Goal: Find specific page/section: Locate a particular part of the current website

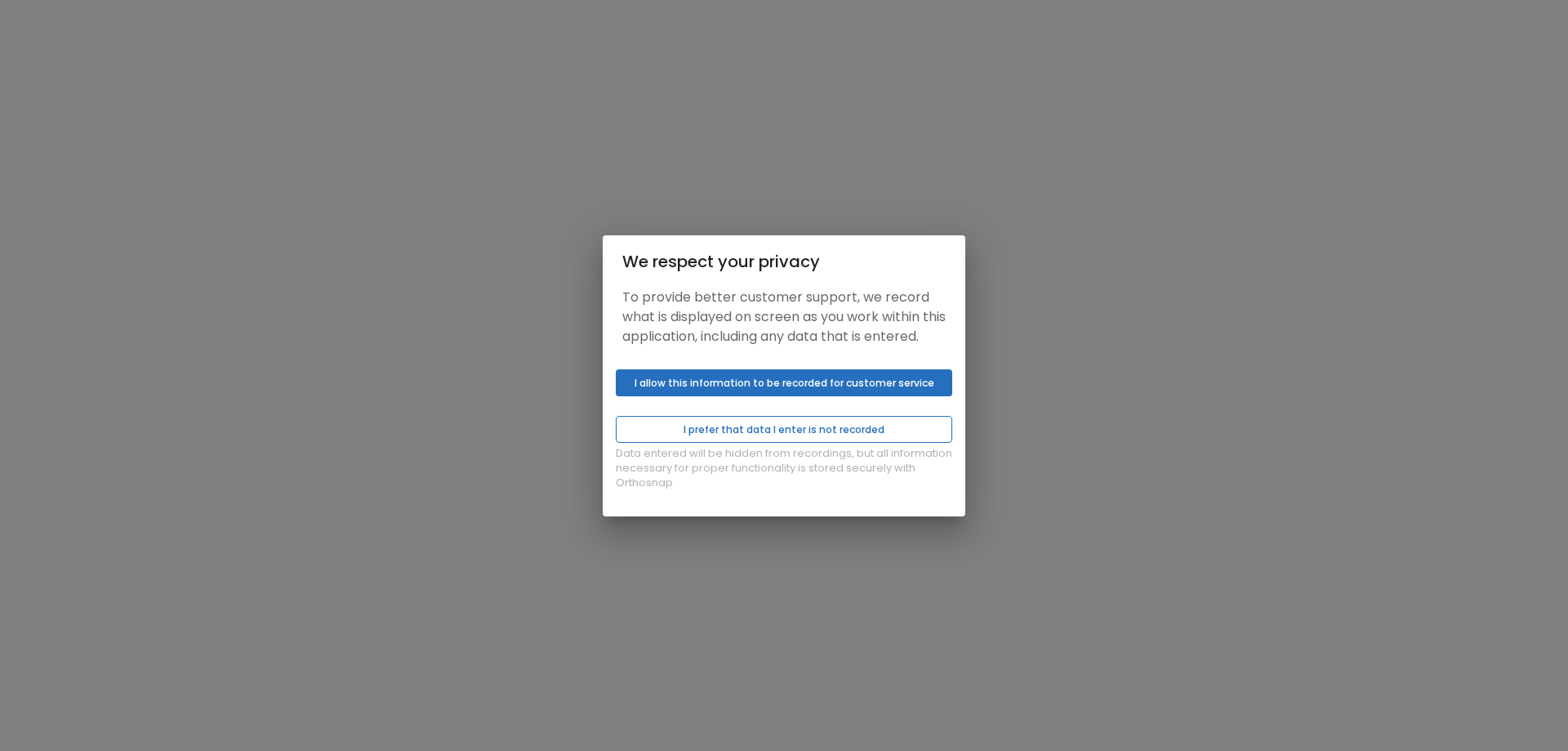
click at [798, 439] on button "I prefer that data I enter is not recorded" at bounding box center [784, 429] width 337 height 27
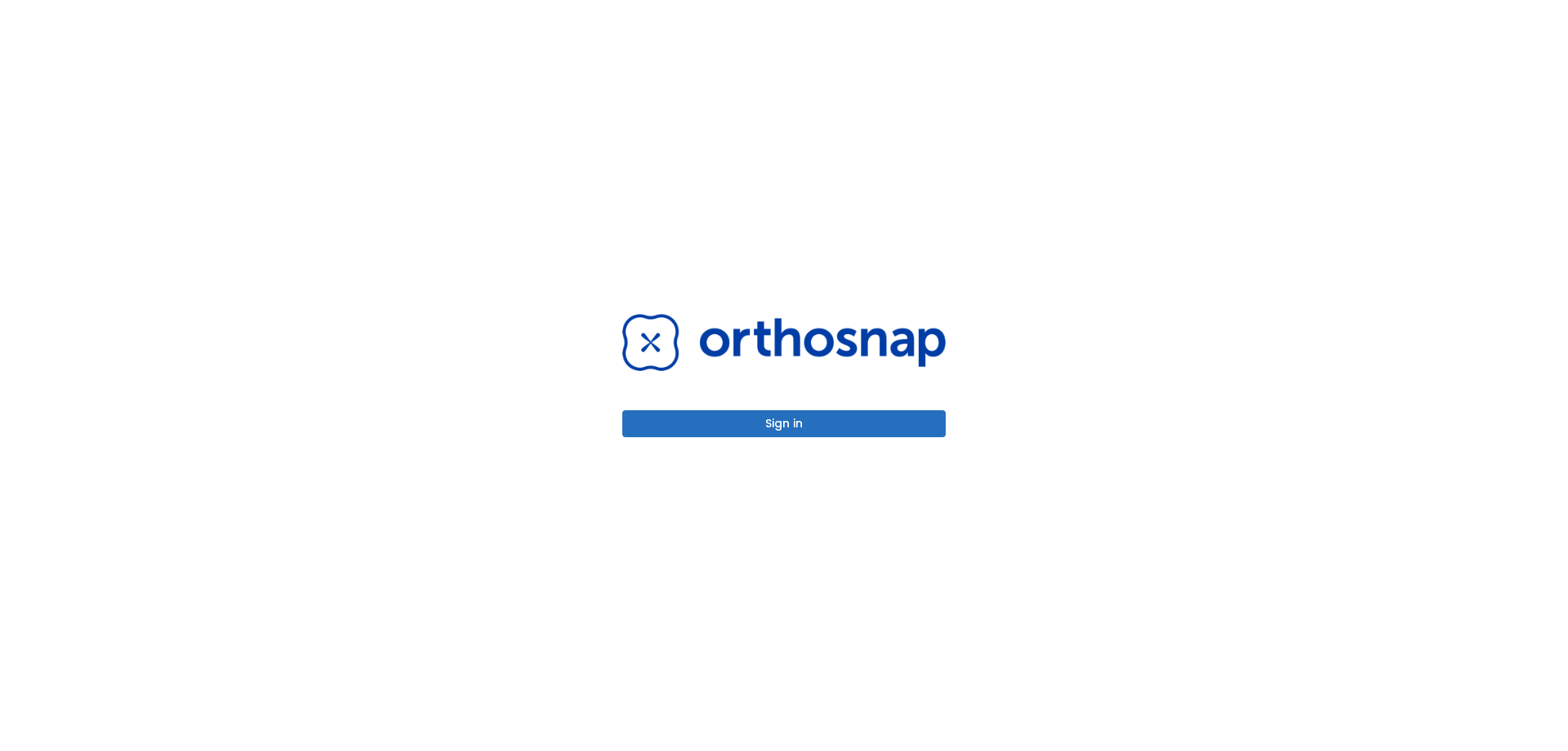
click at [790, 431] on button "Sign in" at bounding box center [784, 424] width 324 height 27
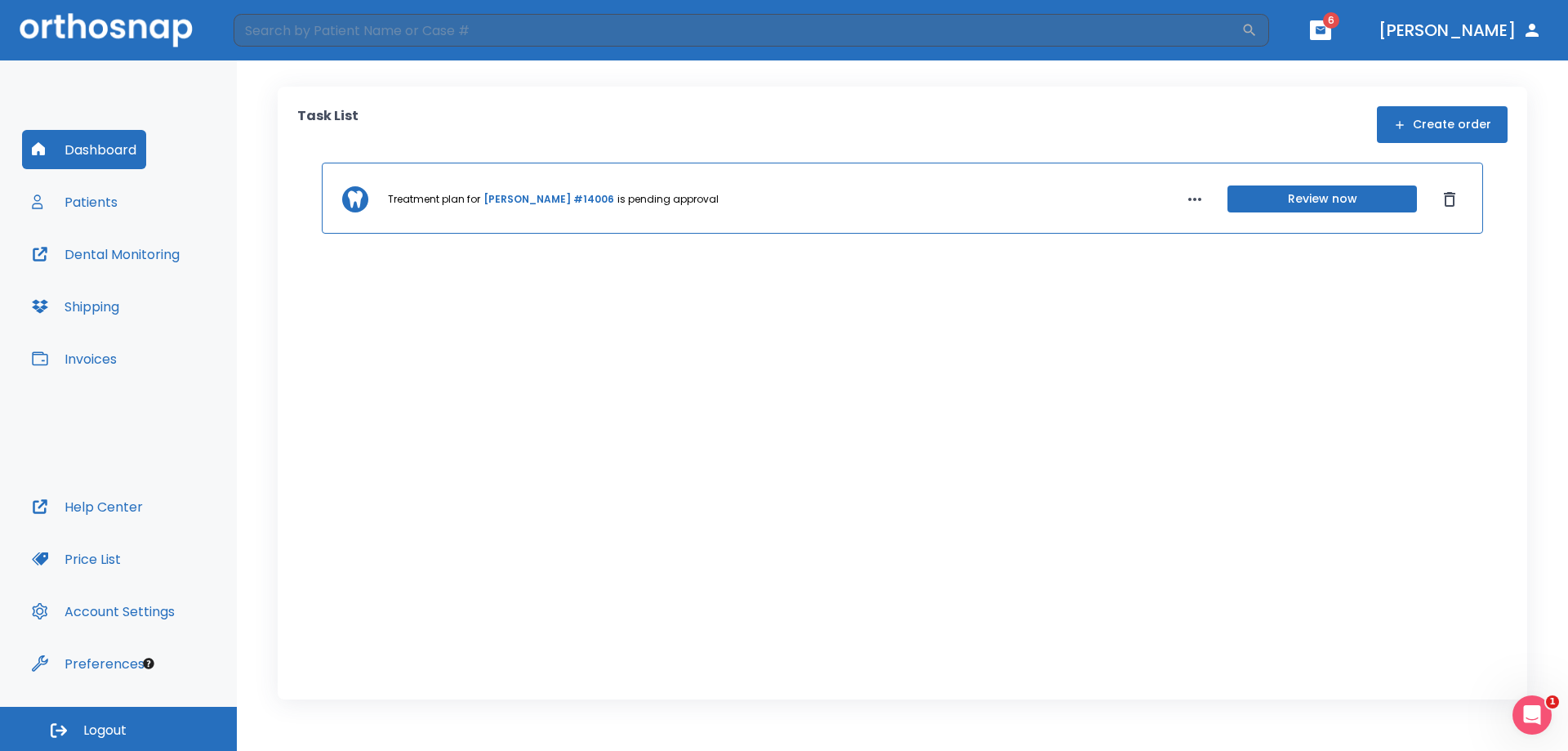
click at [94, 200] on button "Patients" at bounding box center [75, 202] width 106 height 40
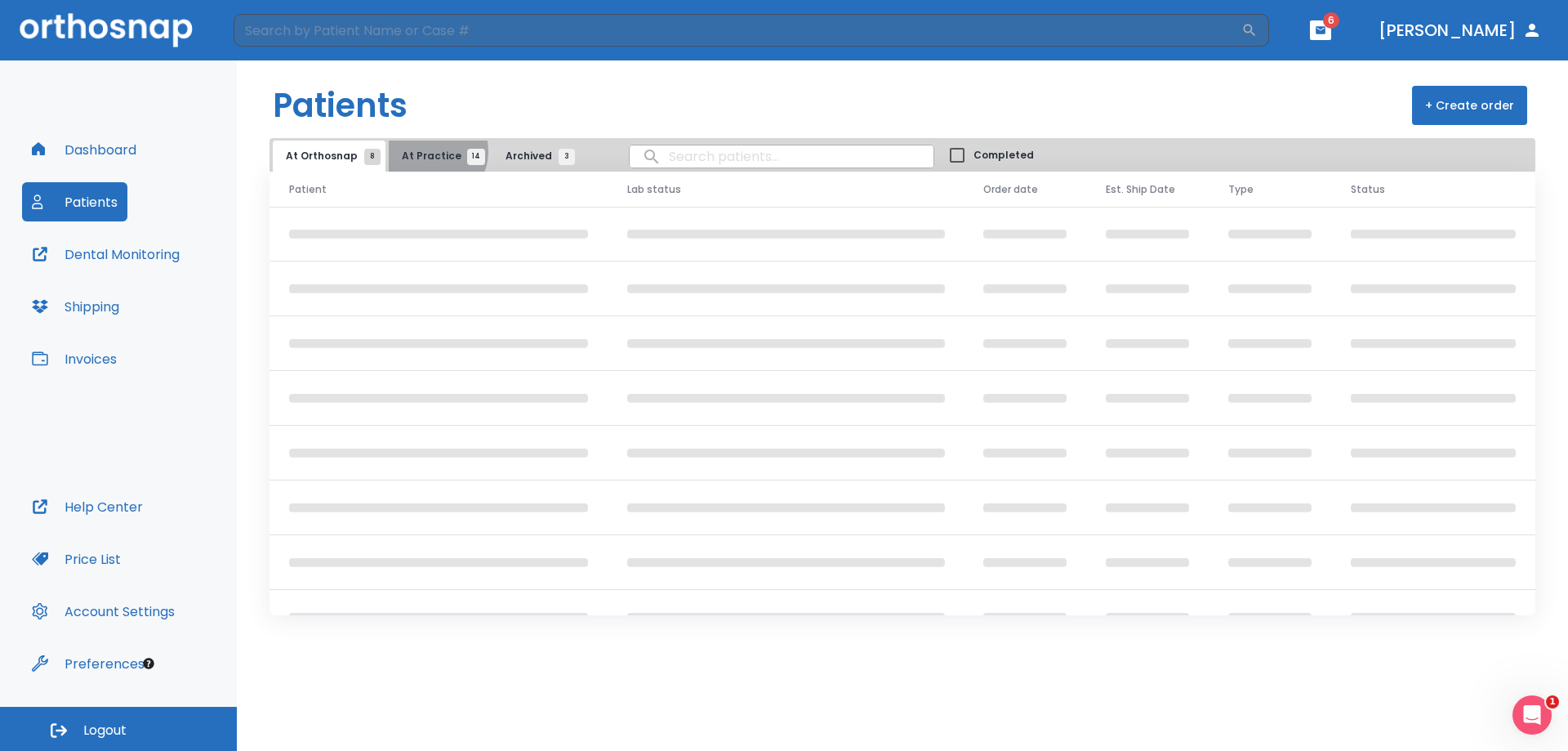
click at [425, 151] on span "At Practice 14" at bounding box center [439, 157] width 75 height 15
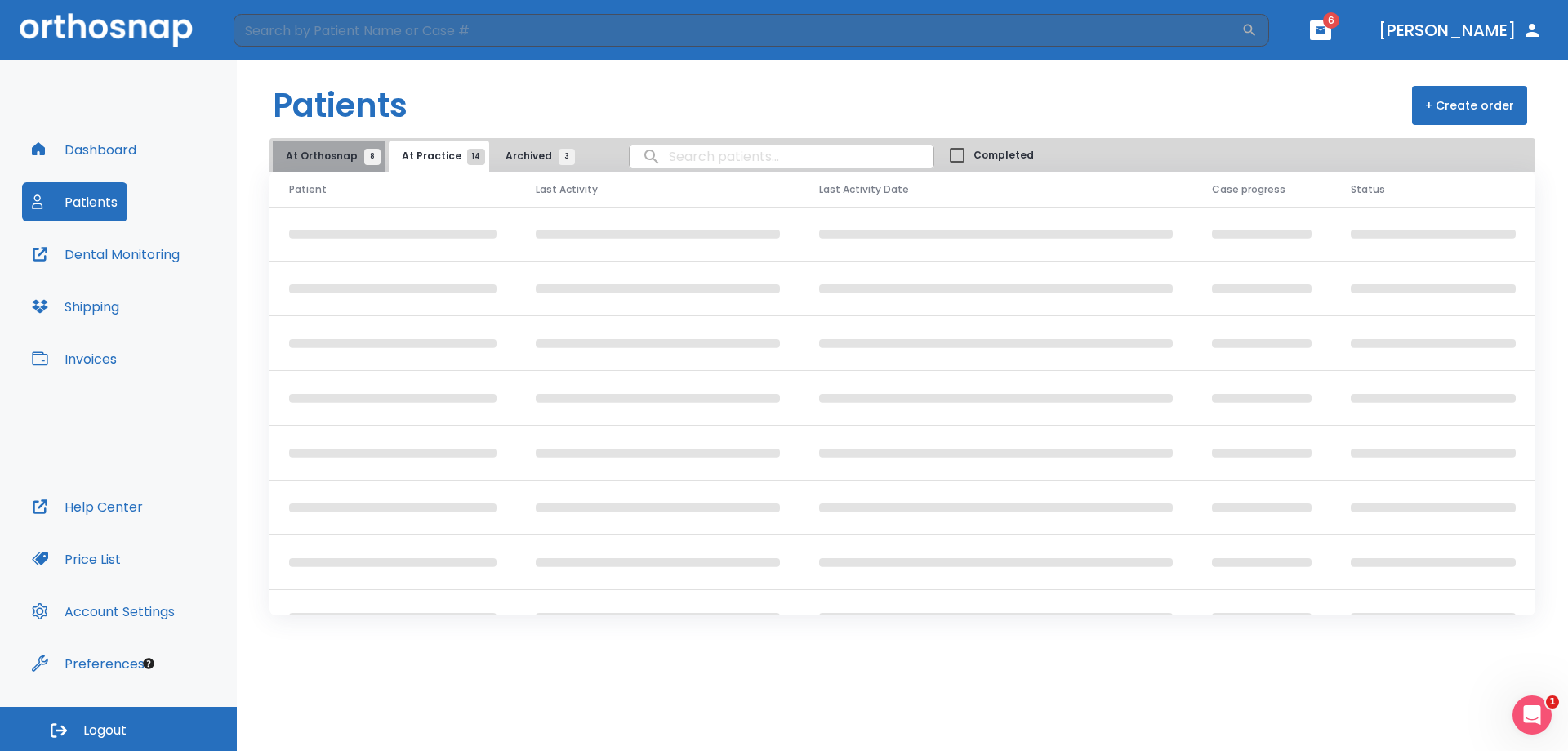
click at [338, 160] on span "At Orthosnap 8" at bounding box center [329, 157] width 87 height 15
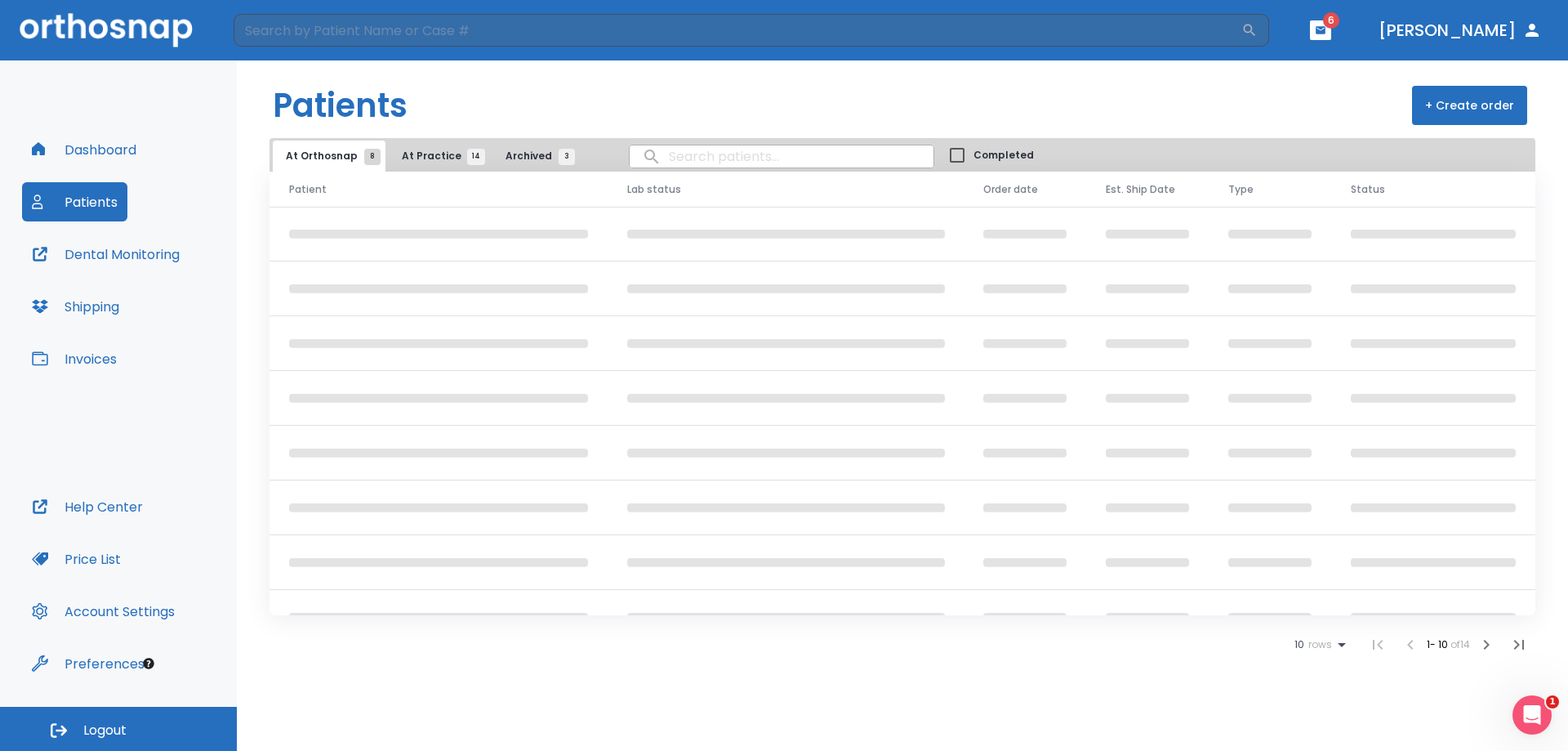
click at [418, 145] on button "At Practice 14" at bounding box center [439, 156] width 100 height 31
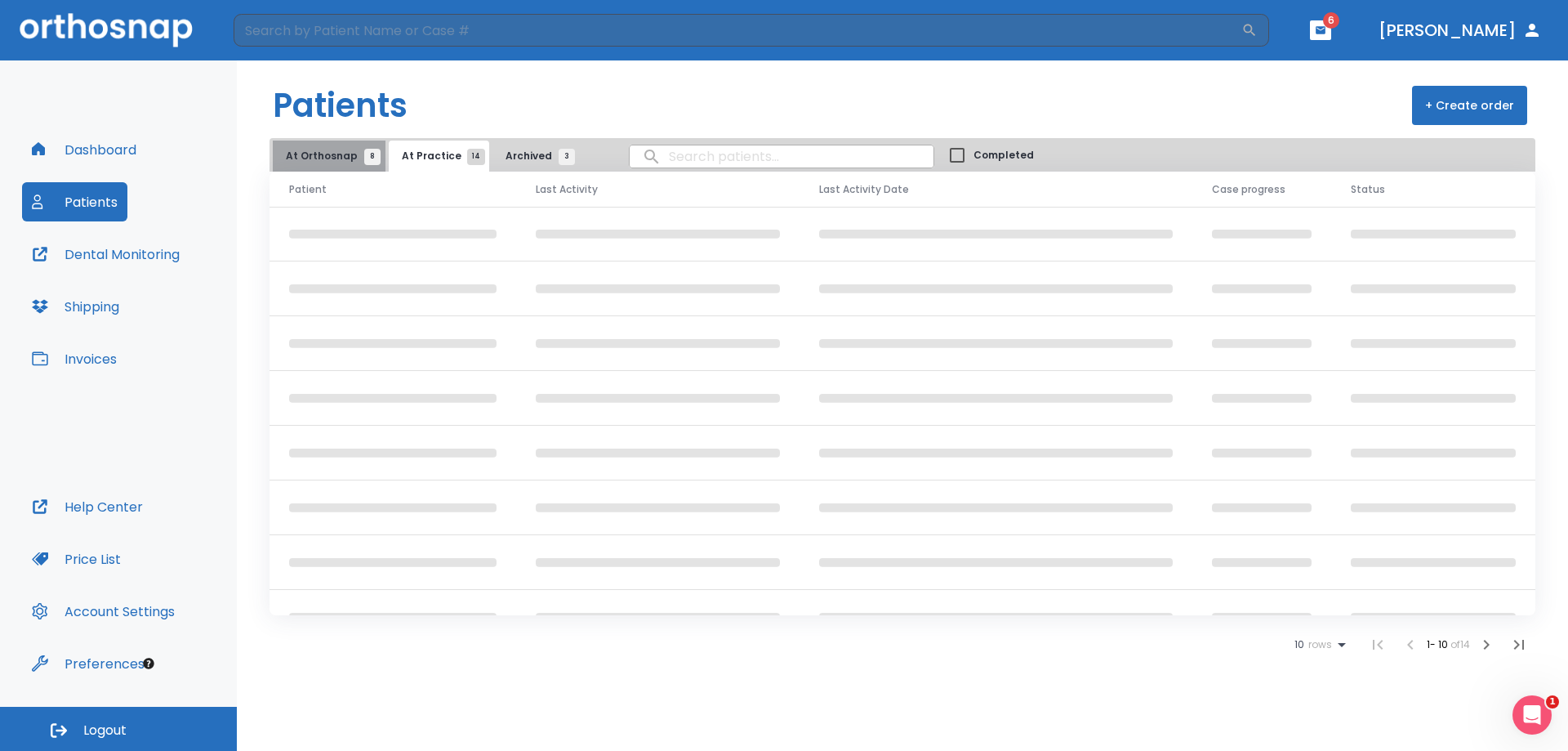
click at [340, 158] on span "At Orthosnap 8" at bounding box center [329, 157] width 87 height 15
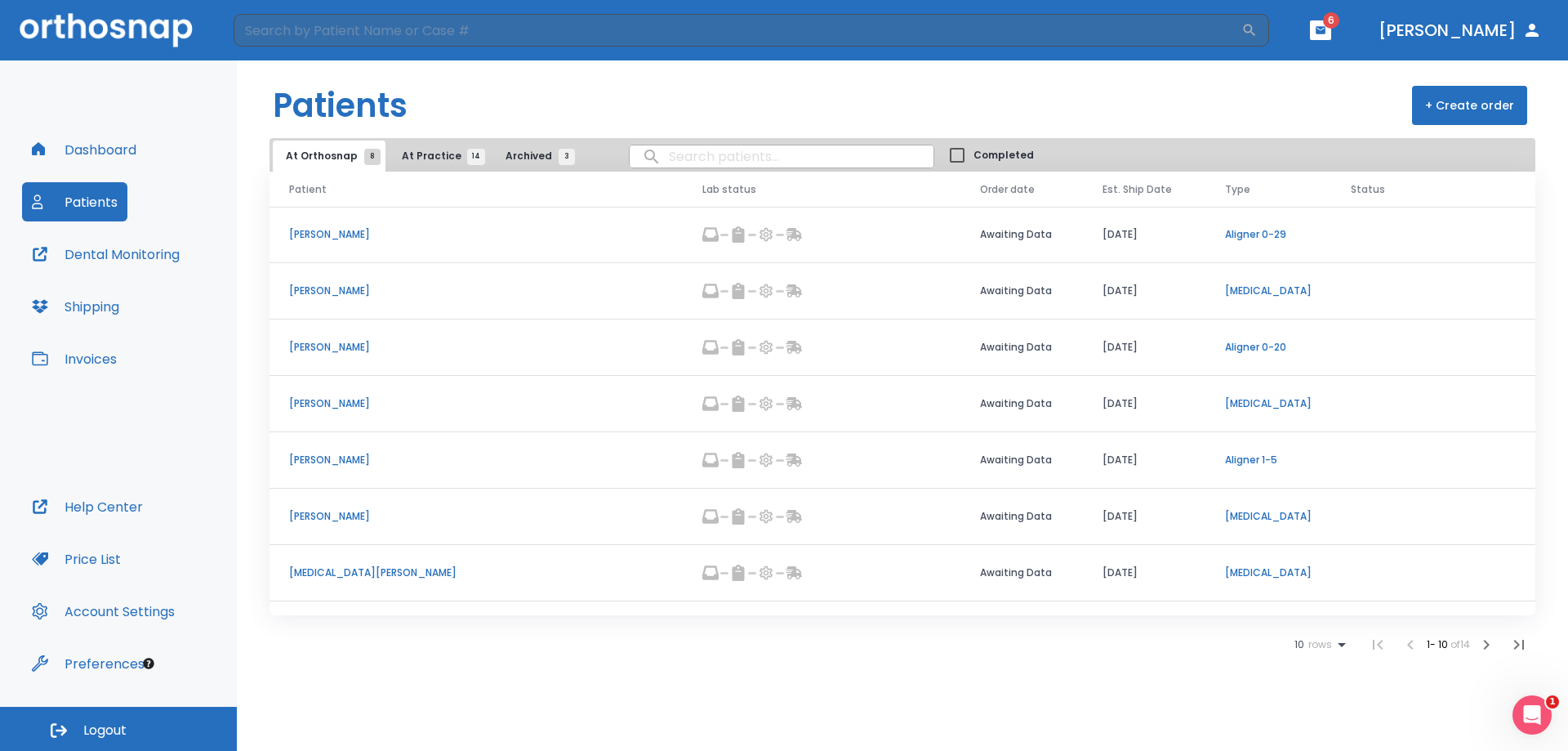
click at [742, 156] on input "search" at bounding box center [781, 157] width 304 height 32
type input "phip"
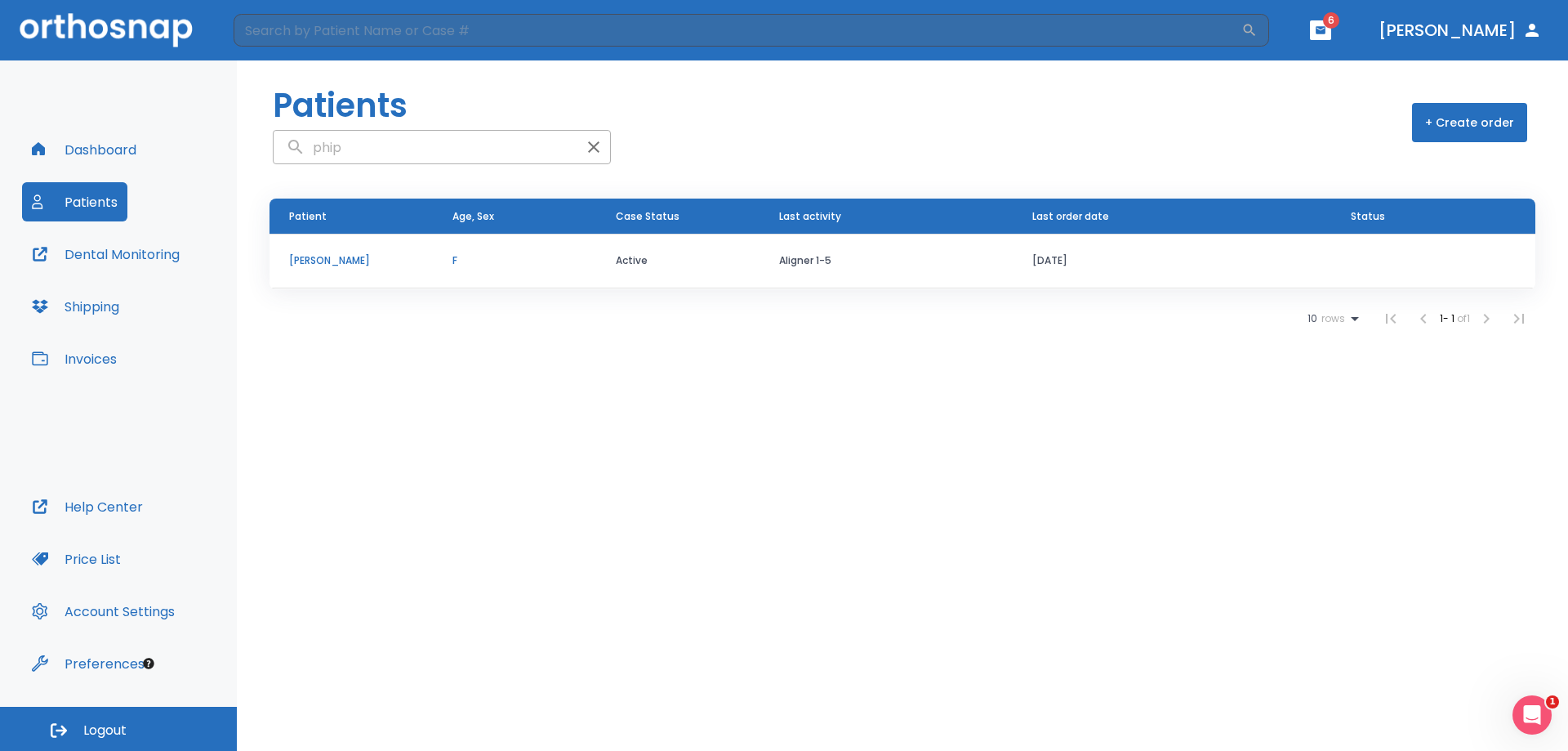
click at [328, 267] on p "[PERSON_NAME]" at bounding box center [351, 260] width 125 height 15
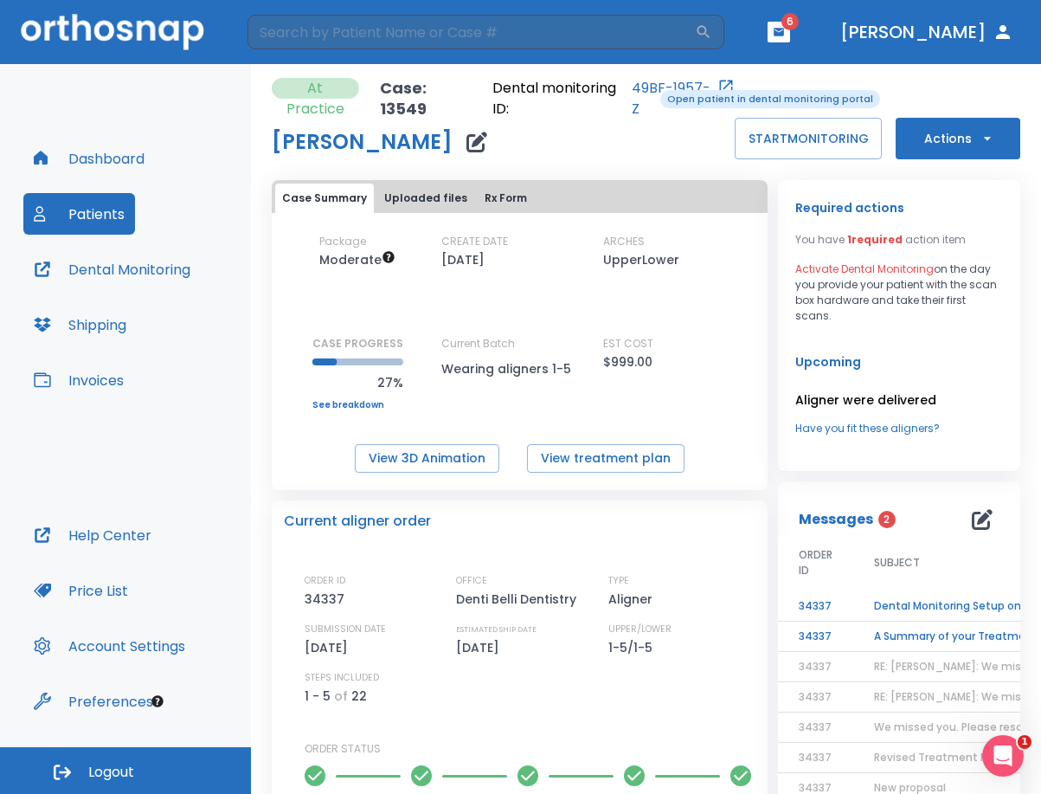
click at [648, 88] on link "49BF-1957-Z" at bounding box center [673, 99] width 82 height 42
